Goal: Task Accomplishment & Management: Use online tool/utility

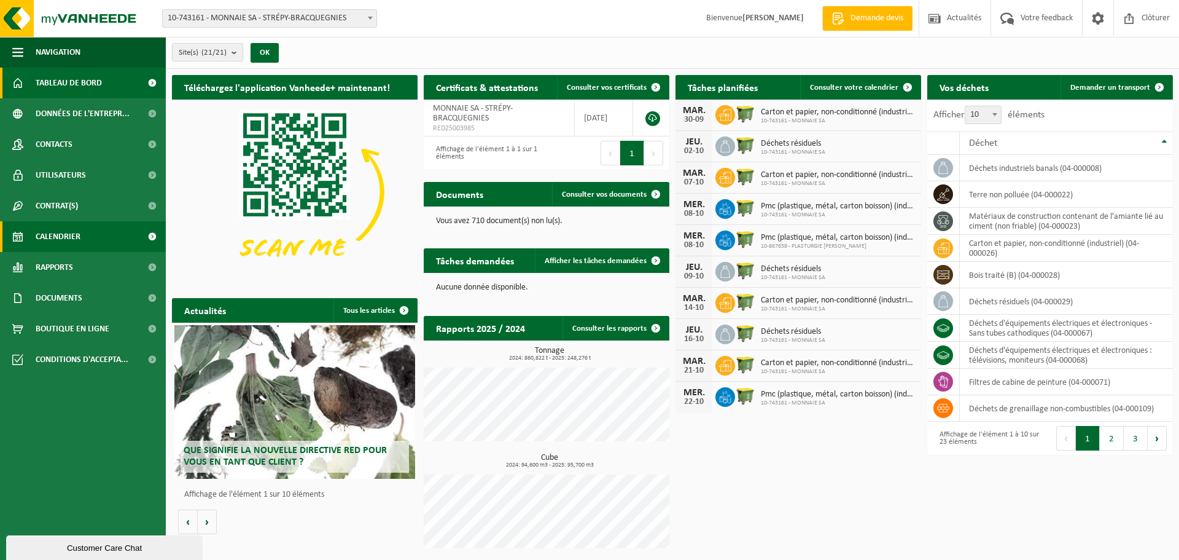
click at [45, 237] on span "Calendrier" at bounding box center [58, 236] width 45 height 31
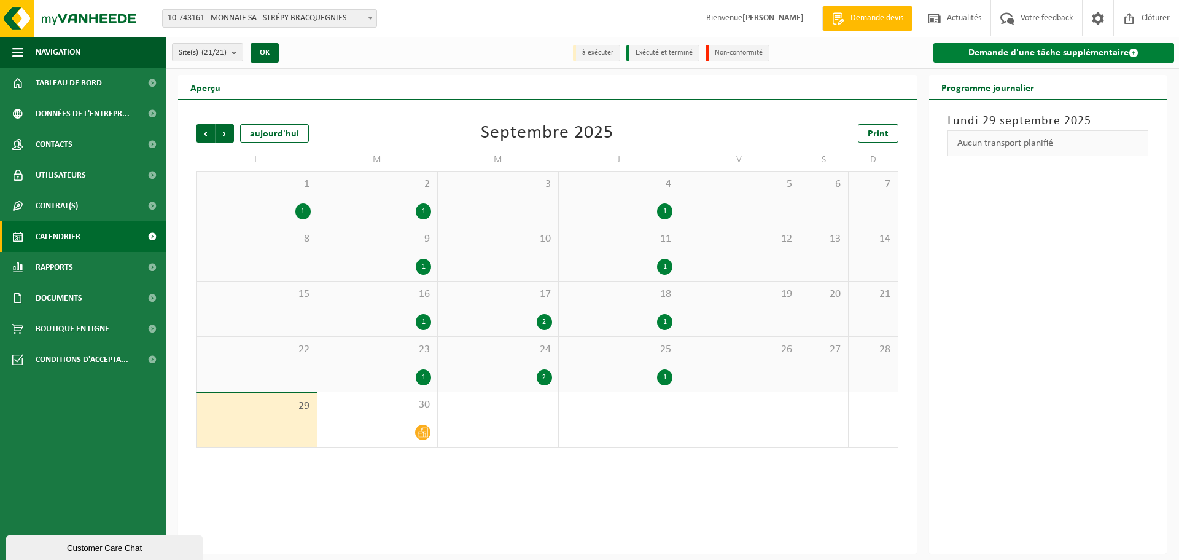
click at [1017, 56] on link "Demande d'une tâche supplémentaire" at bounding box center [1054, 53] width 241 height 20
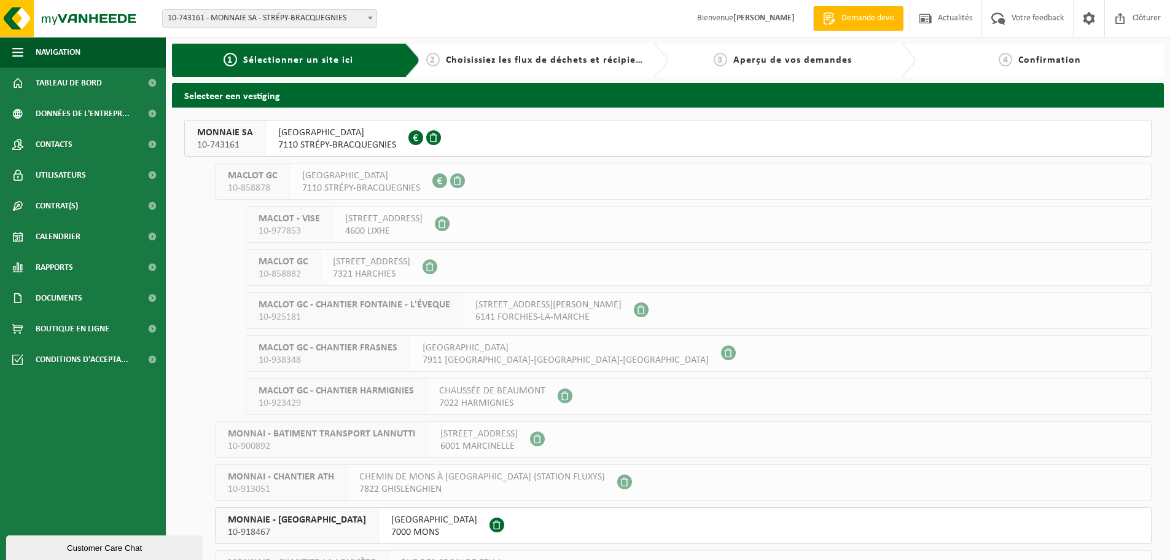
click at [289, 133] on span "QUAI DU PONT CANAL 3" at bounding box center [337, 133] width 118 height 12
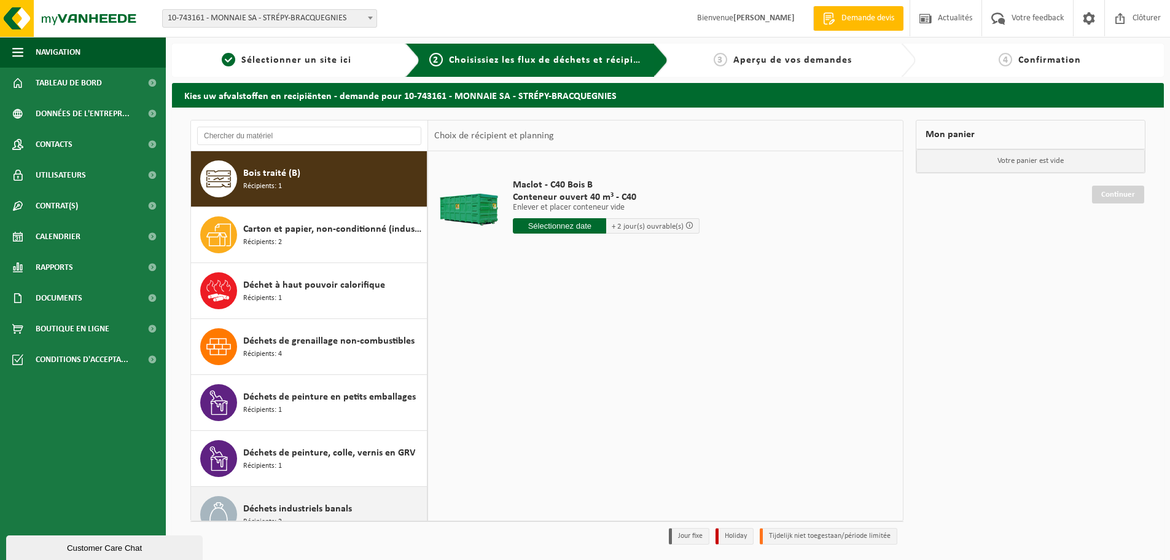
click at [270, 514] on span "Déchets industriels banals" at bounding box center [297, 508] width 109 height 15
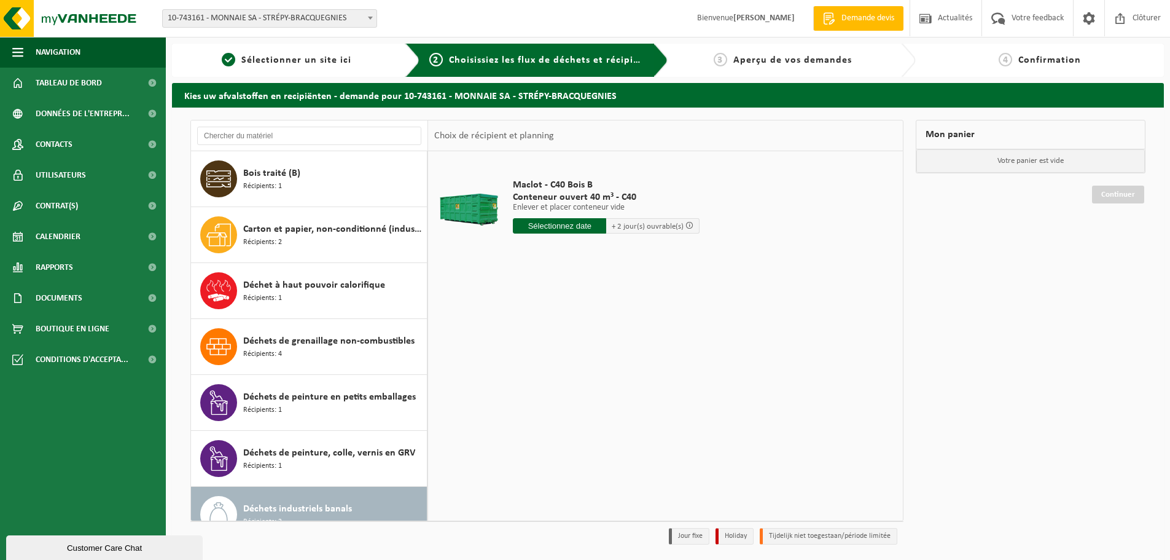
scroll to position [246, 0]
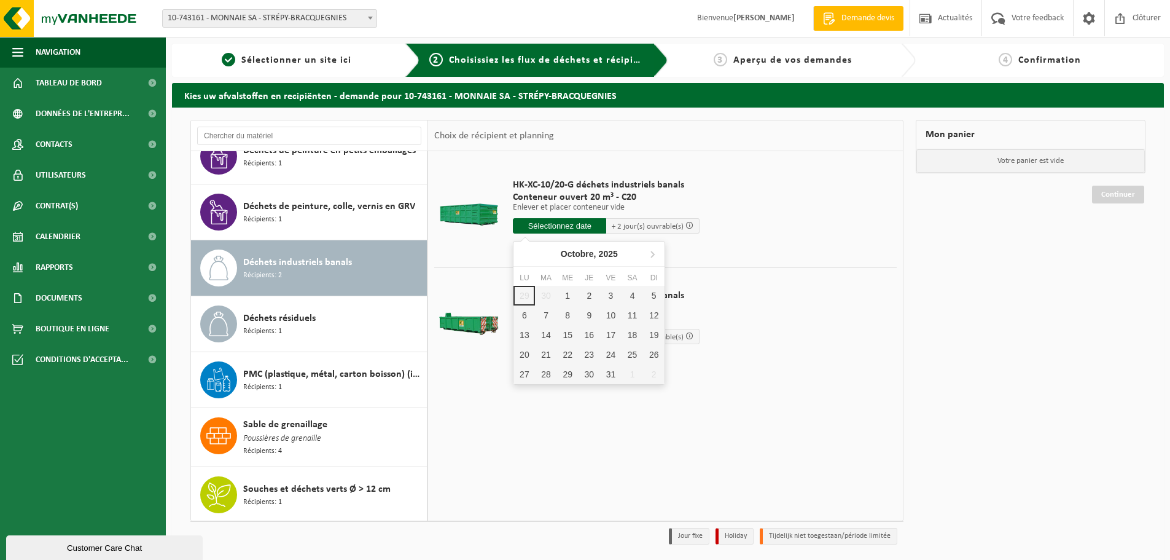
click at [542, 228] on input "text" at bounding box center [559, 225] width 93 height 15
click at [568, 292] on div "1" at bounding box center [567, 296] width 21 height 20
type input "à partir de 2025-10-01"
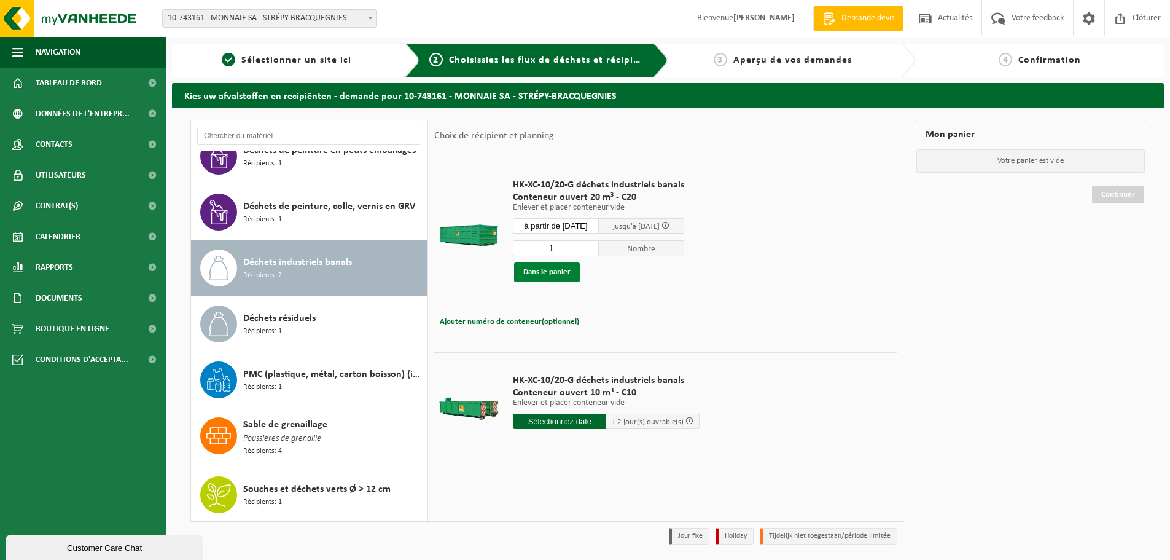
click at [557, 269] on button "Dans le panier" at bounding box center [547, 272] width 66 height 20
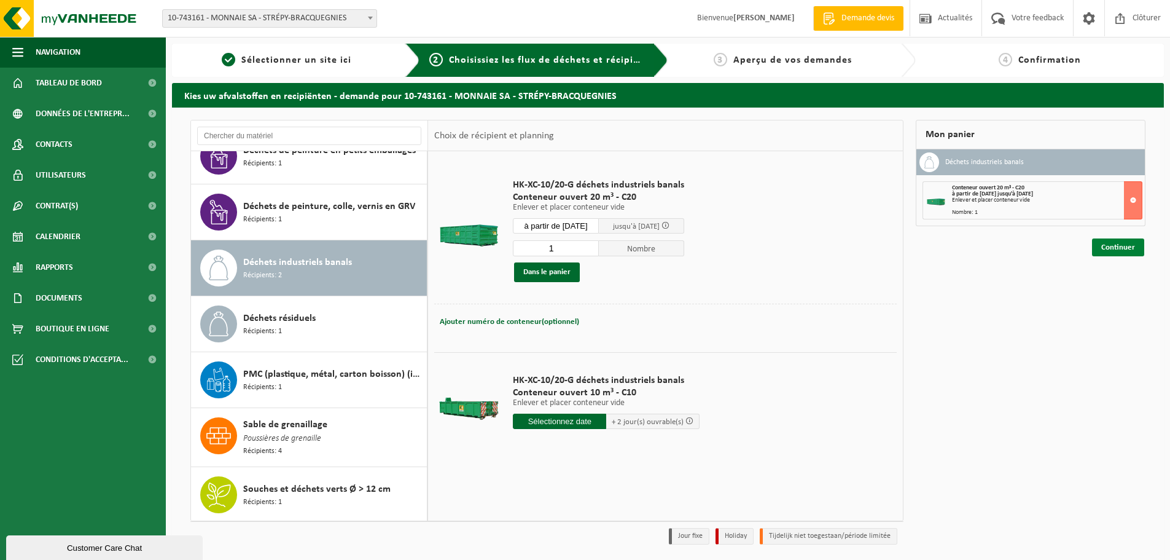
click at [1118, 247] on link "Continuer" at bounding box center [1118, 247] width 52 height 18
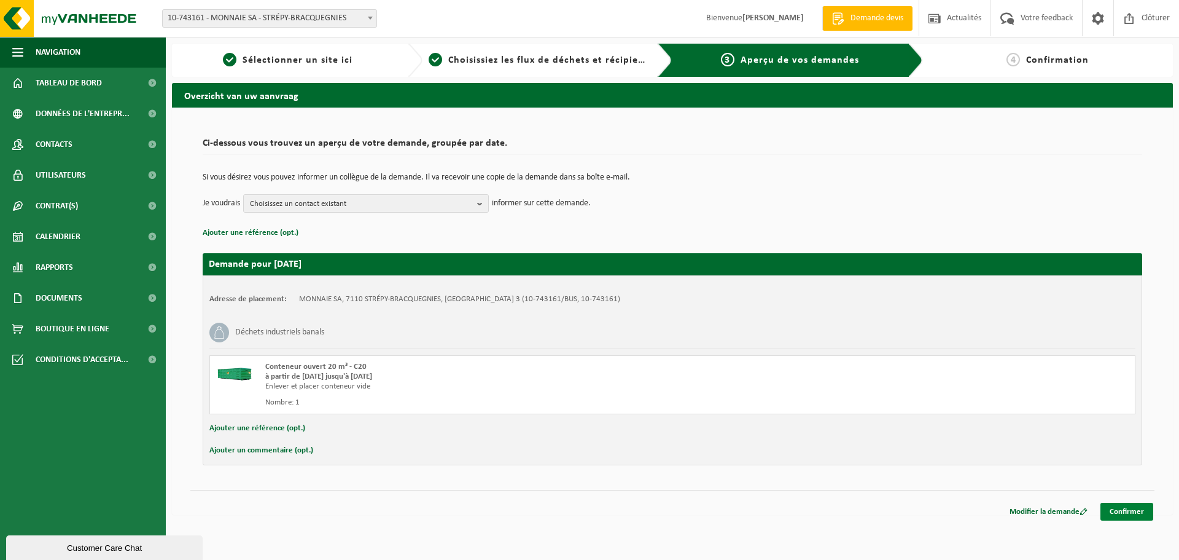
click at [1122, 512] on link "Confirmer" at bounding box center [1127, 511] width 53 height 18
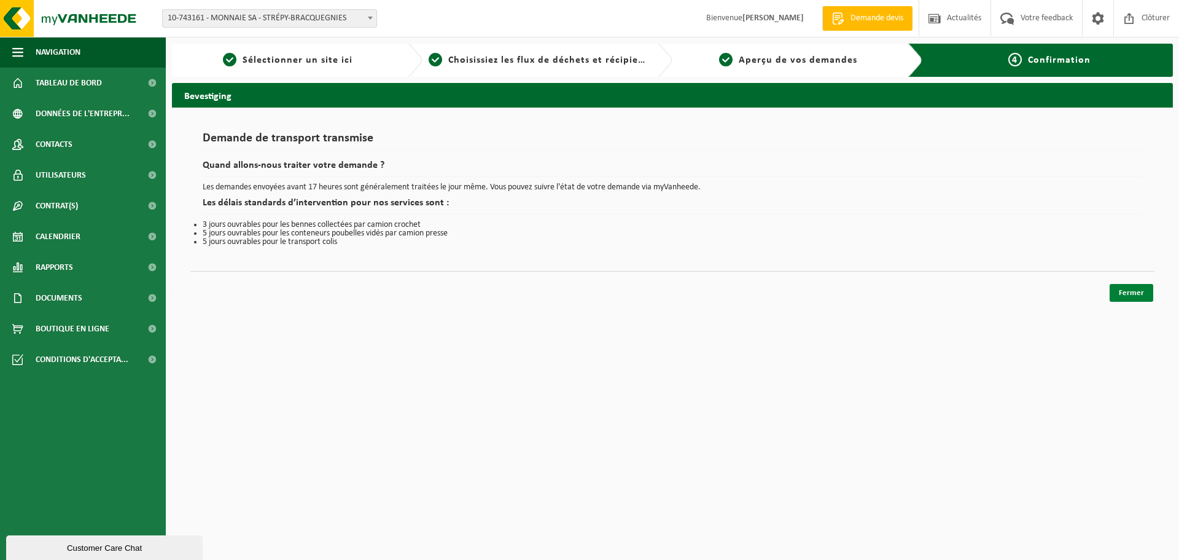
click at [1143, 295] on link "Fermer" at bounding box center [1132, 293] width 44 height 18
